Goal: Information Seeking & Learning: Learn about a topic

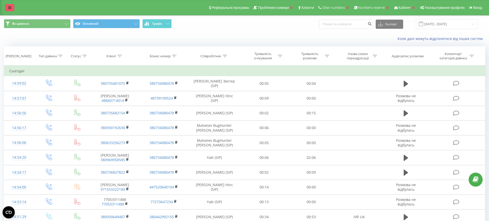
click at [12, 6] on link at bounding box center [9, 7] width 9 height 7
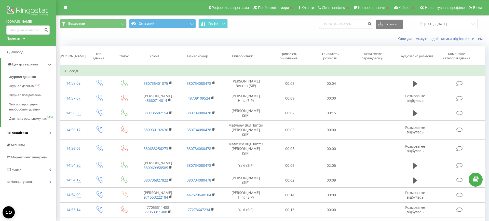
click at [21, 136] on span "Аналiтика" at bounding box center [17, 133] width 22 height 5
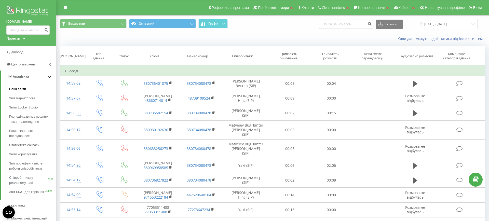
click at [14, 90] on span "Ваші звіти" at bounding box center [17, 89] width 17 height 5
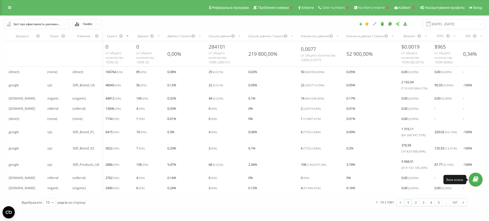
click at [475, 178] on icon at bounding box center [476, 179] width 6 height 5
drag, startPoint x: 70, startPoint y: 88, endPoint x: 121, endPoint y: 86, distance: 50.8
click at [121, 86] on tr "google cpc SER_Brand_UA 48043 ( 0 %) 56 ( 0 %) 0.12 % 22 ( 0.01 %) 0.05 % 22 ( …" at bounding box center [293, 85] width 574 height 16
click at [168, 85] on div "0.12 %" at bounding box center [184, 85] width 41 height 10
drag, startPoint x: 71, startPoint y: 86, endPoint x: 103, endPoint y: 85, distance: 31.9
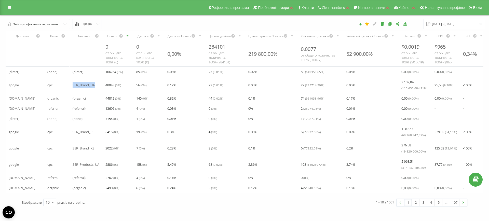
click at [103, 86] on div "SER_Brand_UA" at bounding box center [86, 85] width 33 height 10
drag, startPoint x: 109, startPoint y: 85, endPoint x: 134, endPoint y: 85, distance: 24.2
click at [134, 85] on tr "google cpc SER_Brand_UA 48043 ( 0 %) 56 ( 0 %) 0.12 % 22 ( 0.01 %) 0.05 % 22 ( …" at bounding box center [293, 85] width 574 height 16
drag, startPoint x: 73, startPoint y: 166, endPoint x: 108, endPoint y: 165, distance: 35.5
click at [108, 165] on tr "google cpc SER_Products_UA 2886 ( 0 %) 158 ( 0 %) 5.47 % 68 ( 0.02 %) 2.36 % 10…" at bounding box center [293, 165] width 574 height 16
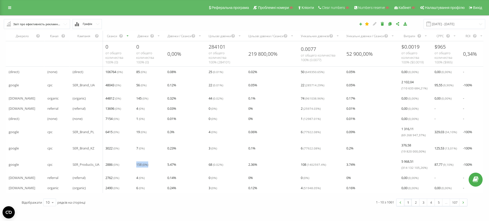
drag, startPoint x: 134, startPoint y: 165, endPoint x: 154, endPoint y: 165, distance: 20.6
click at [154, 165] on div "158 ( 0 %)" at bounding box center [148, 165] width 31 height 10
click at [184, 158] on td "5.47 %" at bounding box center [184, 165] width 41 height 16
click at [9, 5] on link at bounding box center [9, 7] width 9 height 7
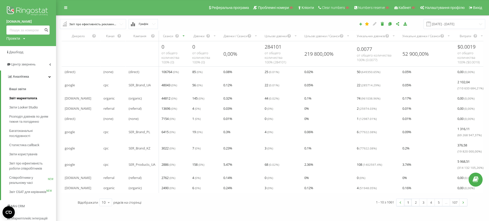
click at [19, 99] on span "Звіт маркетолога" at bounding box center [23, 98] width 28 height 5
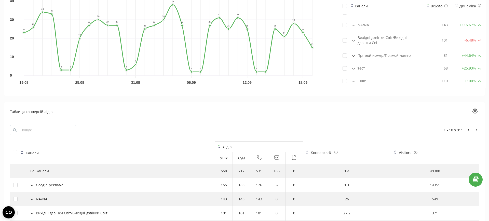
scroll to position [554, 0]
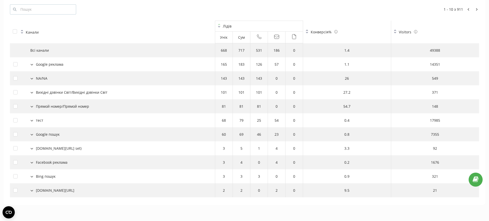
click at [32, 66] on button at bounding box center [32, 64] width 6 height 5
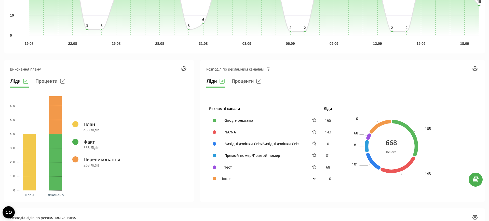
scroll to position [0, 0]
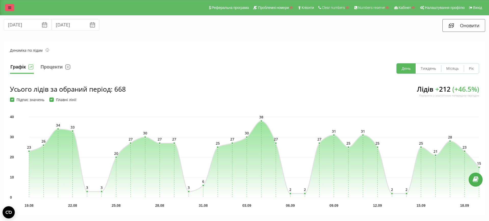
click at [9, 6] on icon at bounding box center [9, 8] width 3 height 4
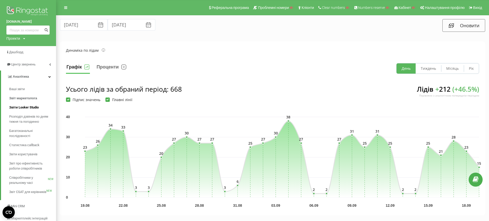
click at [20, 108] on span "Звіти Looker Studio" at bounding box center [24, 107] width 30 height 5
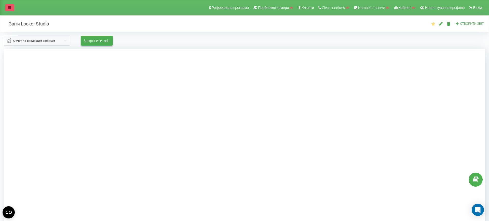
click at [6, 8] on link at bounding box center [9, 7] width 9 height 7
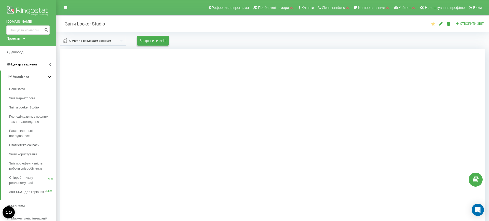
click at [24, 67] on span "Центр звернень" at bounding box center [21, 64] width 31 height 5
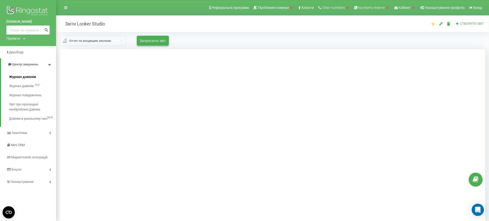
click at [24, 77] on span "Журнал дзвінків" at bounding box center [22, 76] width 27 height 5
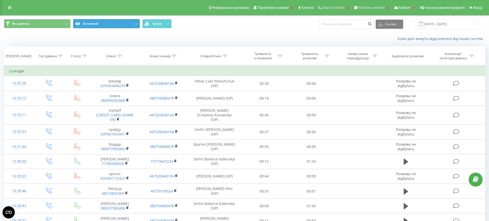
click at [121, 25] on button "Основний" at bounding box center [106, 23] width 67 height 9
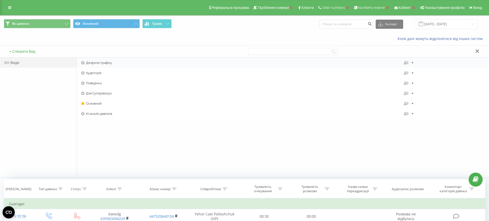
drag, startPoint x: 121, startPoint y: 25, endPoint x: 100, endPoint y: 61, distance: 42.2
click at [100, 61] on span "Джерела трафіку" at bounding box center [242, 63] width 323 height 4
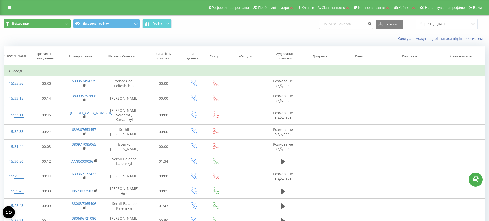
drag, startPoint x: 100, startPoint y: 61, endPoint x: 53, endPoint y: 24, distance: 59.5
click at [53, 24] on button "Всі дзвінки" at bounding box center [37, 23] width 67 height 9
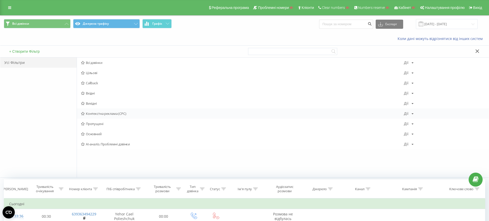
drag, startPoint x: 53, startPoint y: 24, endPoint x: 122, endPoint y: 112, distance: 111.4
click at [122, 112] on span "Контекстна реклама (CPC)" at bounding box center [242, 114] width 323 height 4
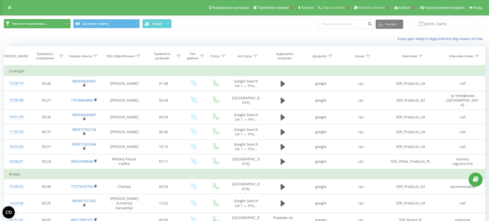
click at [31, 22] on span "Контекстна реклама (..." at bounding box center [30, 24] width 36 height 4
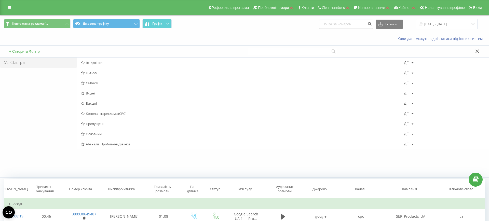
click at [87, 31] on div "Контекстна реклама (... Джерела трафіку Графік Експорт .csv .xls .xlsx 19.08.20…" at bounding box center [244, 24] width 489 height 17
click at [256, 23] on div "Контекстна реклама (... Джерела трафіку Графік Експорт .csv .xls .xlsx 19.08.20…" at bounding box center [245, 24] width 482 height 10
click at [480, 51] on button at bounding box center [477, 51] width 7 height 5
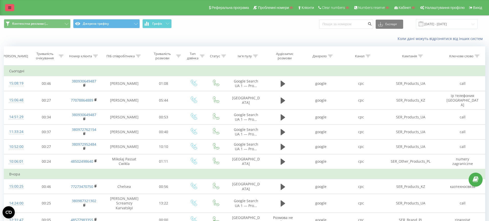
click at [8, 8] on link at bounding box center [9, 7] width 9 height 7
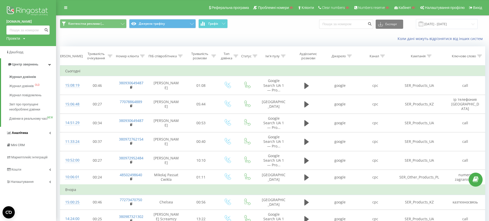
click at [24, 136] on span "Аналiтика" at bounding box center [17, 133] width 22 height 5
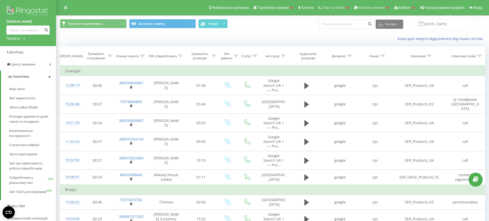
click at [99, 44] on div "Коли дані можуть відрізнятися вiд інших систем" at bounding box center [272, 39] width 433 height 12
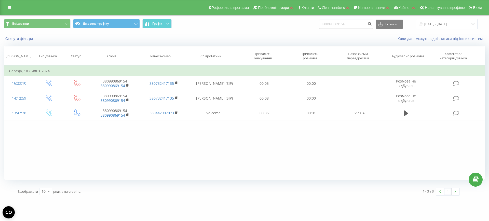
click at [10, 9] on icon at bounding box center [9, 8] width 3 height 4
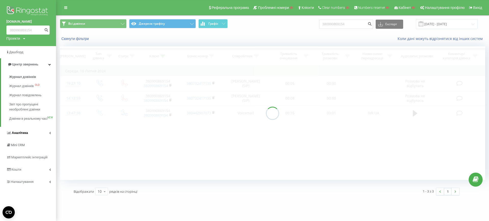
click at [17, 135] on span "Аналiтика" at bounding box center [20, 133] width 16 height 4
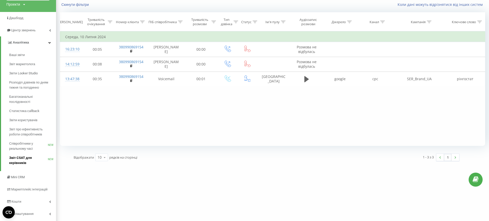
scroll to position [35, 0]
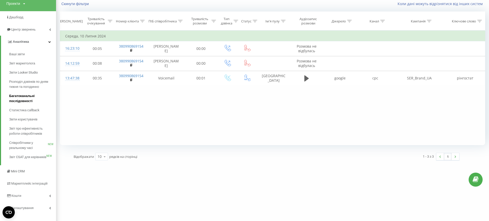
click at [24, 100] on span "Багатоканальні послідовності" at bounding box center [31, 99] width 44 height 10
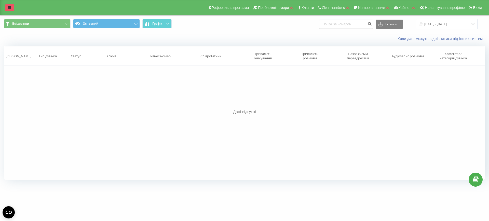
click at [9, 10] on link at bounding box center [9, 7] width 9 height 7
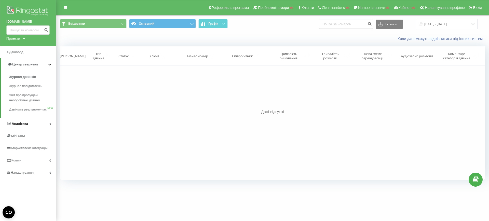
click at [22, 126] on span "Аналiтика" at bounding box center [20, 124] width 16 height 4
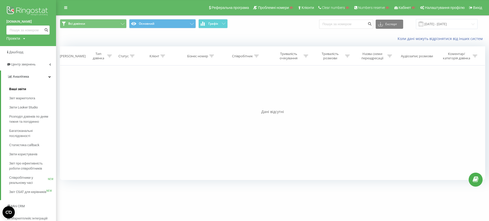
click at [11, 90] on span "Ваші звіти" at bounding box center [17, 89] width 17 height 5
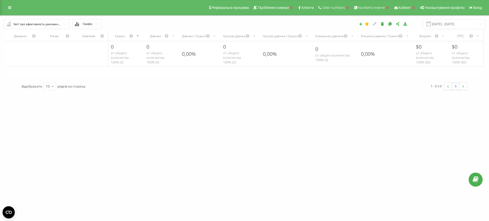
click at [93, 24] on button "Графік" at bounding box center [87, 24] width 29 height 10
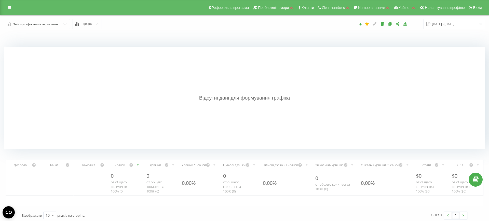
click at [96, 25] on button "Графік" at bounding box center [87, 24] width 29 height 10
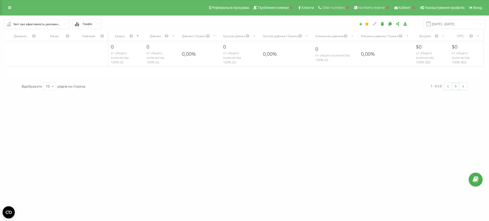
click at [46, 25] on div "Звіт про ефективність рекламних кампаній" at bounding box center [37, 24] width 48 height 6
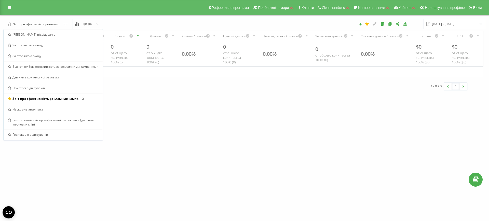
click at [272, 138] on div "smartcafe.pro Проекти Пошук Дашборд Центр звернень Аналiтика Ваші звіти Звіт ма…" at bounding box center [244, 110] width 489 height 221
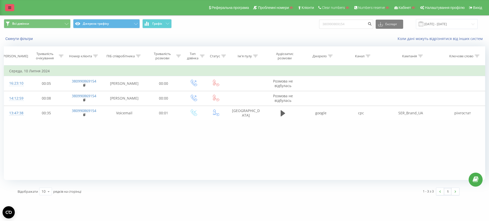
click at [11, 7] on icon at bounding box center [9, 8] width 3 height 4
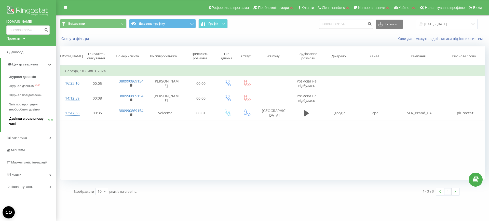
click at [22, 121] on span "Дзвінки в реальному часі" at bounding box center [28, 121] width 39 height 10
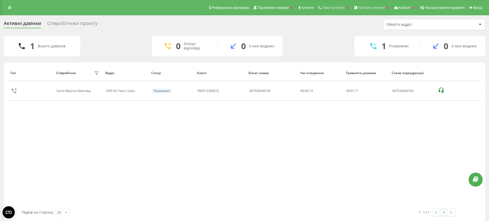
click at [194, 184] on div "Тип Співробітник фільтру Відділ Статус Клієнт Бізнес номер Час очікування Трива…" at bounding box center [245, 137] width 474 height 144
